Goal: Find specific page/section: Find specific page/section

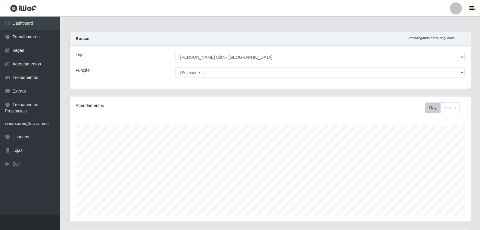
select select "452"
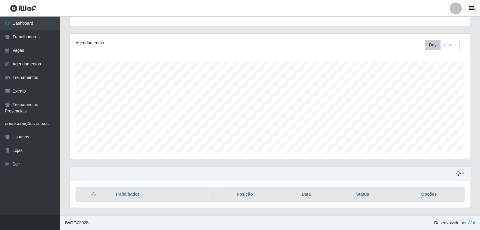
scroll to position [125, 401]
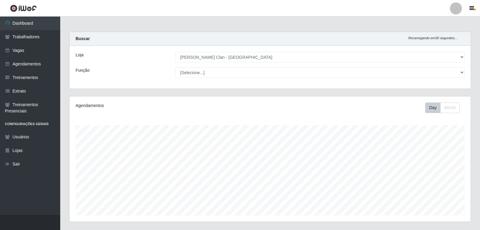
select select "452"
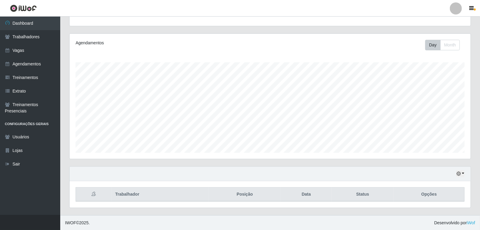
scroll to position [125, 401]
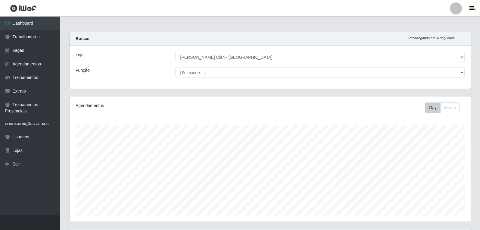
select select "452"
